Goal: Task Accomplishment & Management: Use online tool/utility

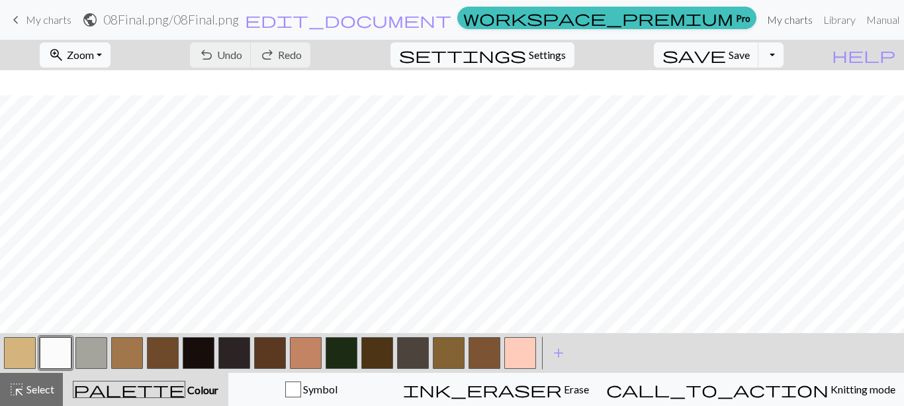
scroll to position [25, 0]
drag, startPoint x: 0, startPoint y: 0, endPoint x: 704, endPoint y: 23, distance: 704.0
click at [36, 348] on div at bounding box center [20, 353] width 36 height 36
click at [28, 351] on button "button" at bounding box center [20, 353] width 32 height 32
click at [130, 350] on button "button" at bounding box center [127, 353] width 32 height 32
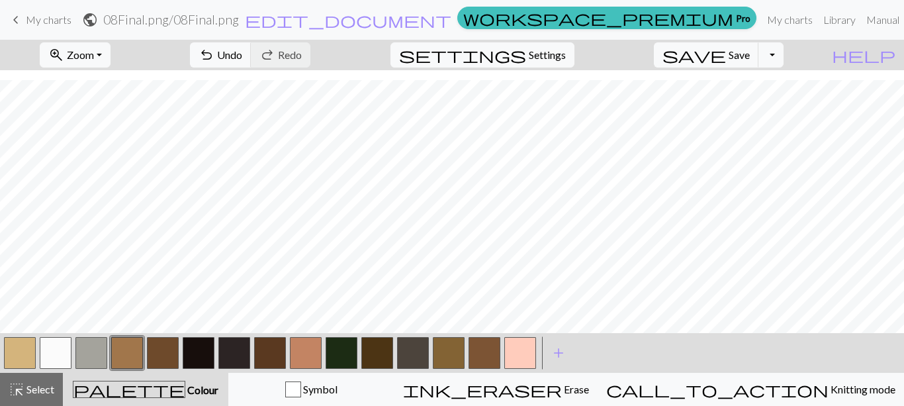
click at [450, 356] on button "button" at bounding box center [449, 353] width 32 height 32
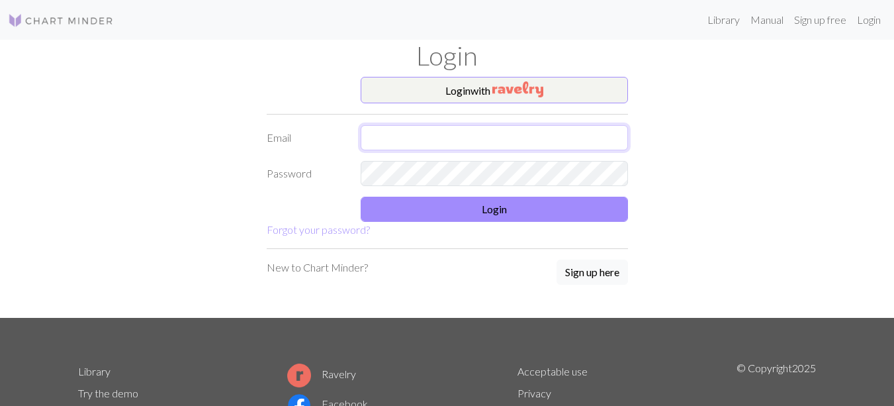
click at [457, 144] on input "text" at bounding box center [494, 137] width 267 height 25
type input "blankbook.6@gmail.com"
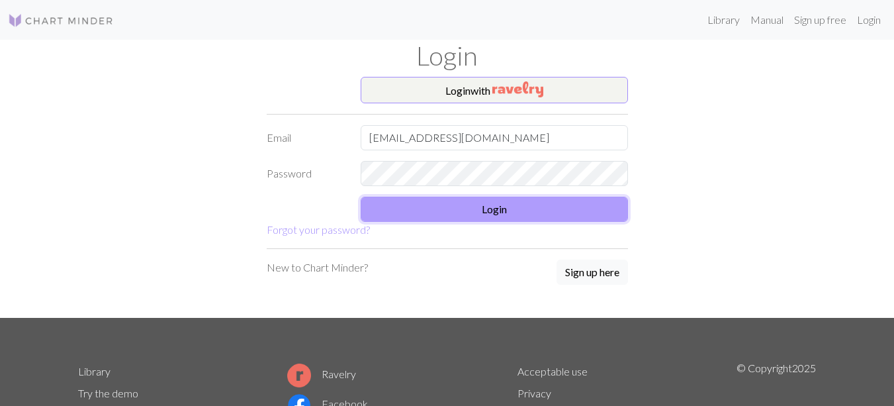
click at [394, 209] on button "Login" at bounding box center [494, 209] width 267 height 25
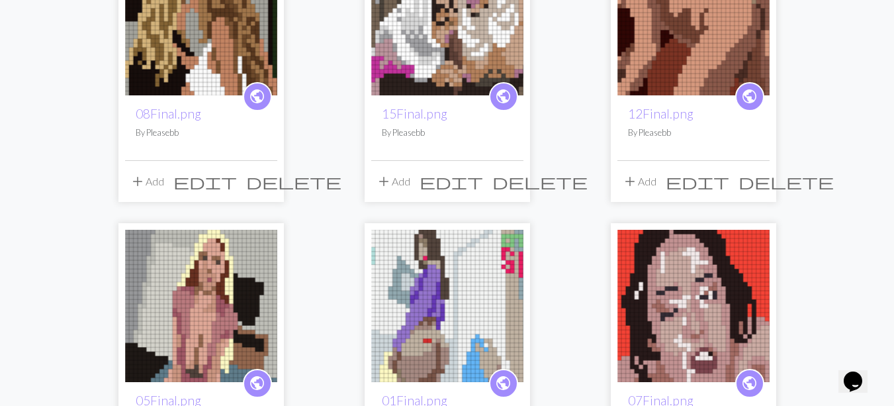
scroll to position [316, 0]
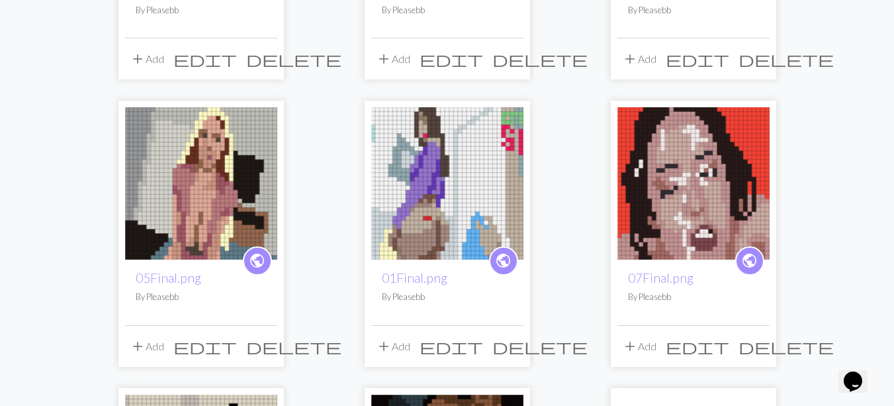
click at [457, 181] on img at bounding box center [447, 183] width 152 height 152
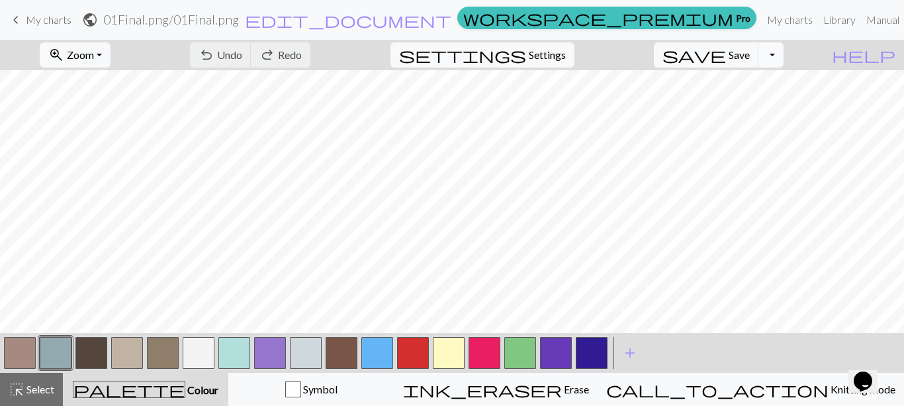
click at [784, 66] on button "Toggle Dropdown" at bounding box center [771, 54] width 25 height 25
click at [784, 58] on button "Toggle Dropdown" at bounding box center [771, 54] width 25 height 25
click at [566, 60] on span "Settings" at bounding box center [547, 55] width 37 height 16
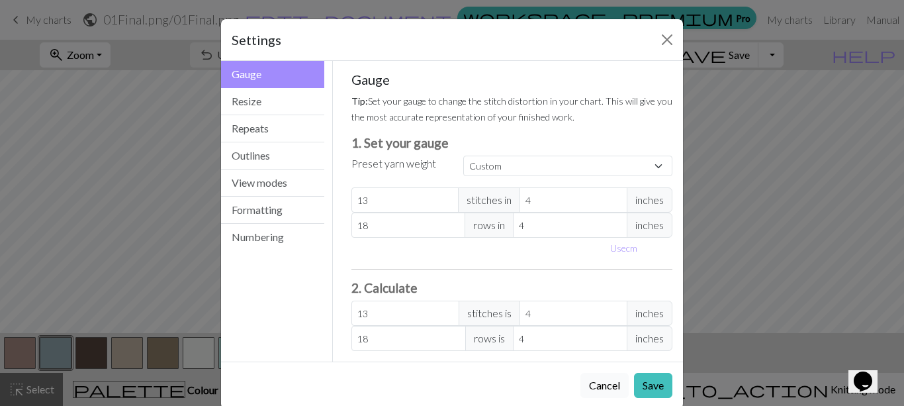
click at [596, 389] on button "Cancel" at bounding box center [605, 385] width 48 height 25
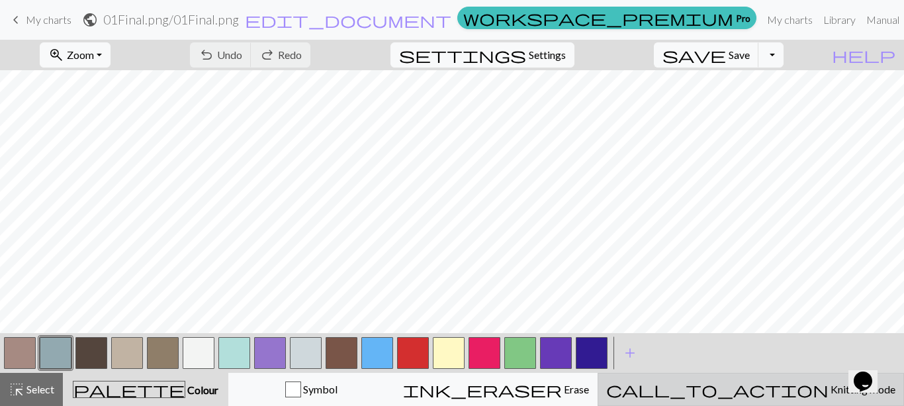
click at [761, 390] on span "call_to_action" at bounding box center [717, 389] width 222 height 19
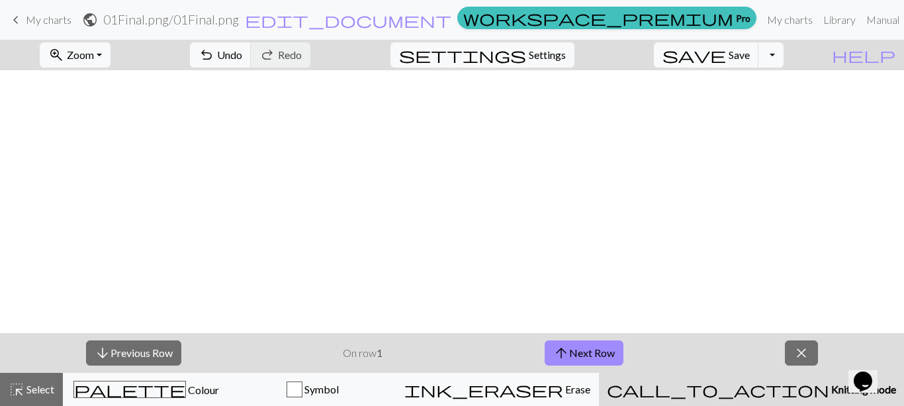
scroll to position [270, 0]
click at [526, 58] on span "settings" at bounding box center [462, 55] width 127 height 19
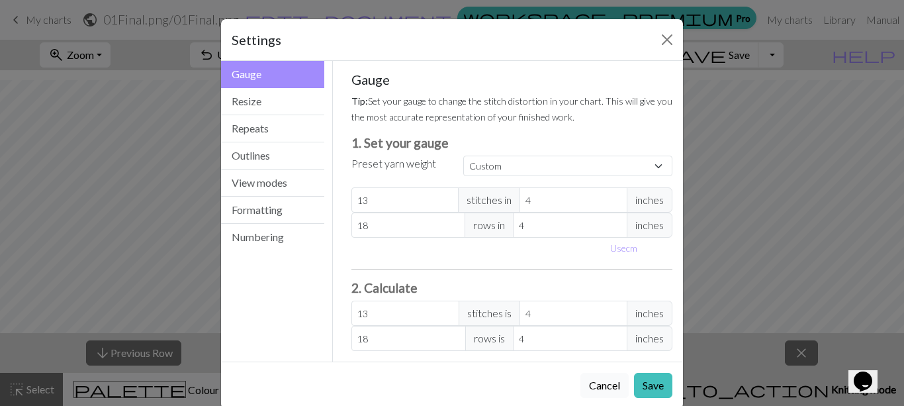
click at [606, 380] on button "Cancel" at bounding box center [605, 385] width 48 height 25
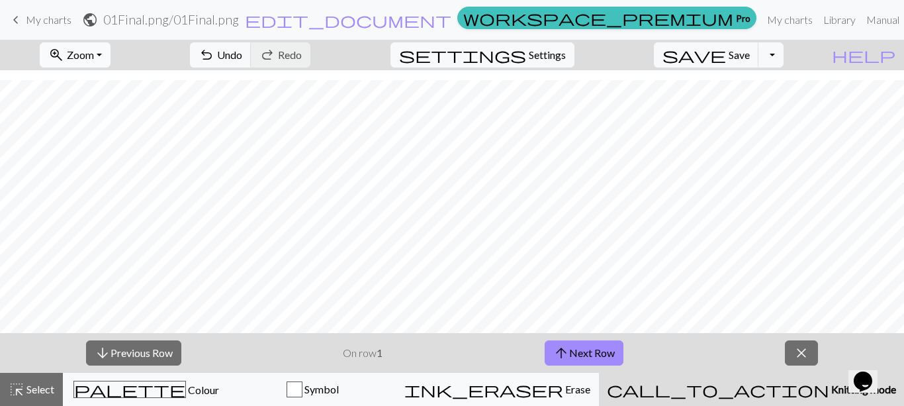
click at [111, 56] on button "zoom_in Zoom Zoom" at bounding box center [75, 54] width 71 height 25
click at [119, 124] on button "Fit height" at bounding box center [92, 126] width 105 height 21
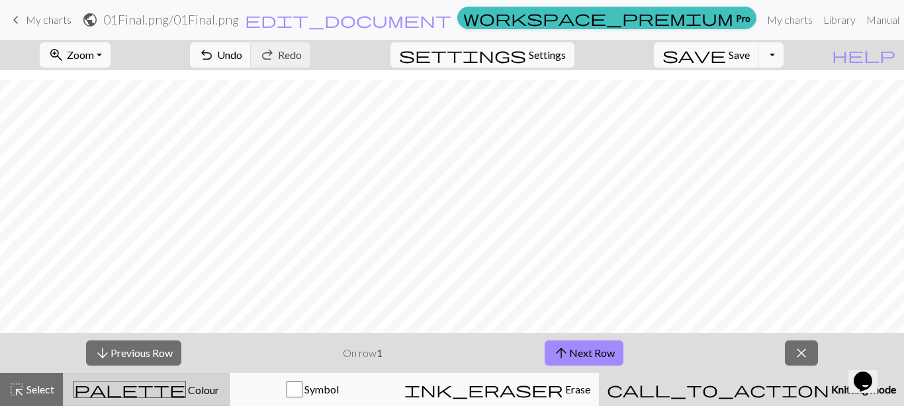
click at [222, 380] on button "palette Colour Colour" at bounding box center [146, 389] width 167 height 33
